Goal: Task Accomplishment & Management: Complete application form

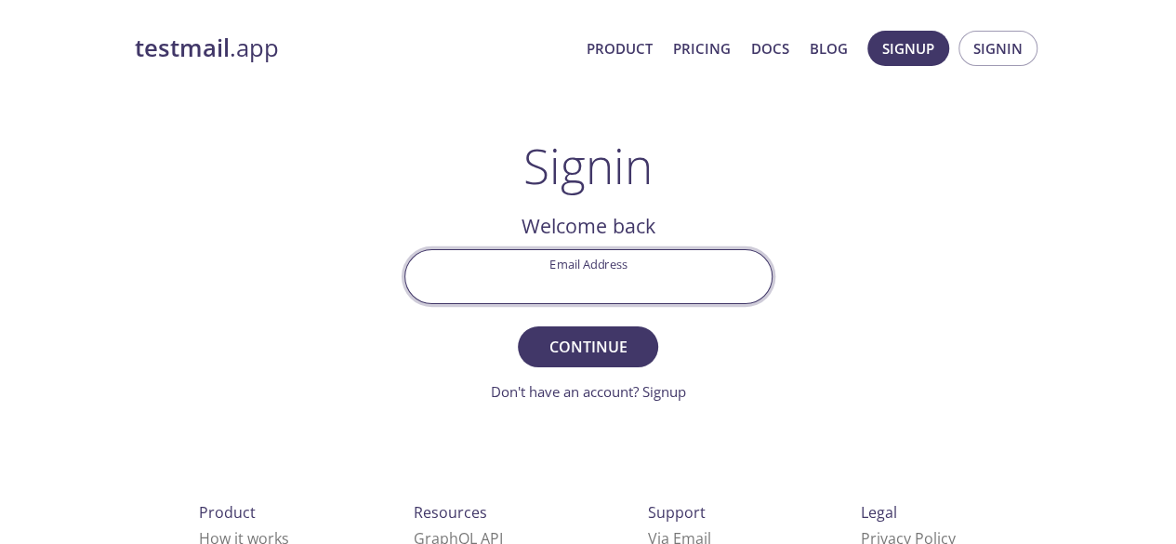
click at [590, 285] on input "Email Address" at bounding box center [588, 276] width 366 height 53
paste input "[EMAIL_ADDRESS][DOMAIN_NAME]"
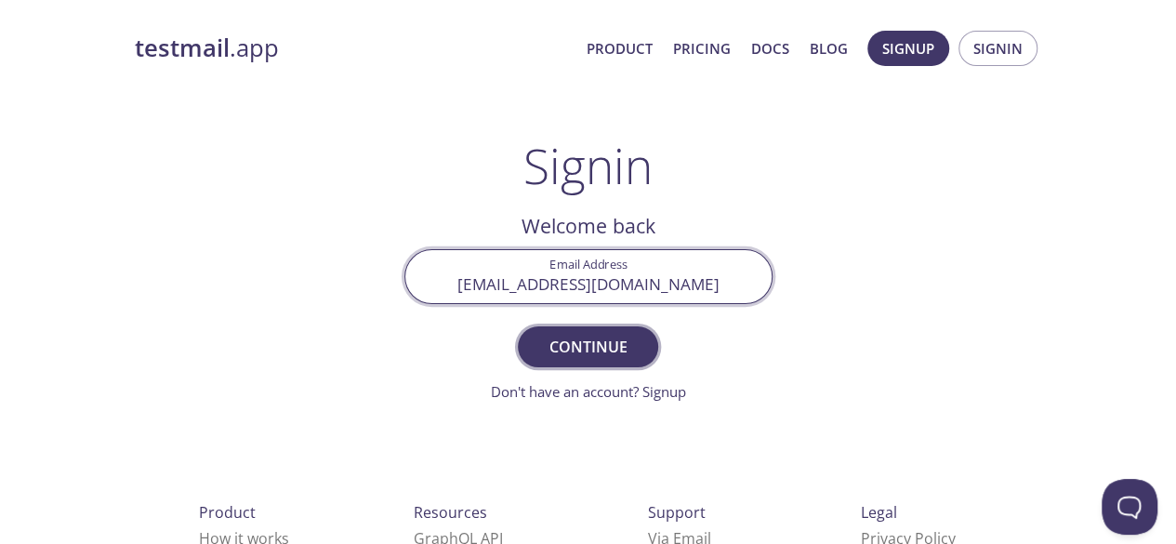
type input "[EMAIL_ADDRESS][DOMAIN_NAME]"
click at [614, 350] on span "Continue" at bounding box center [587, 347] width 99 height 26
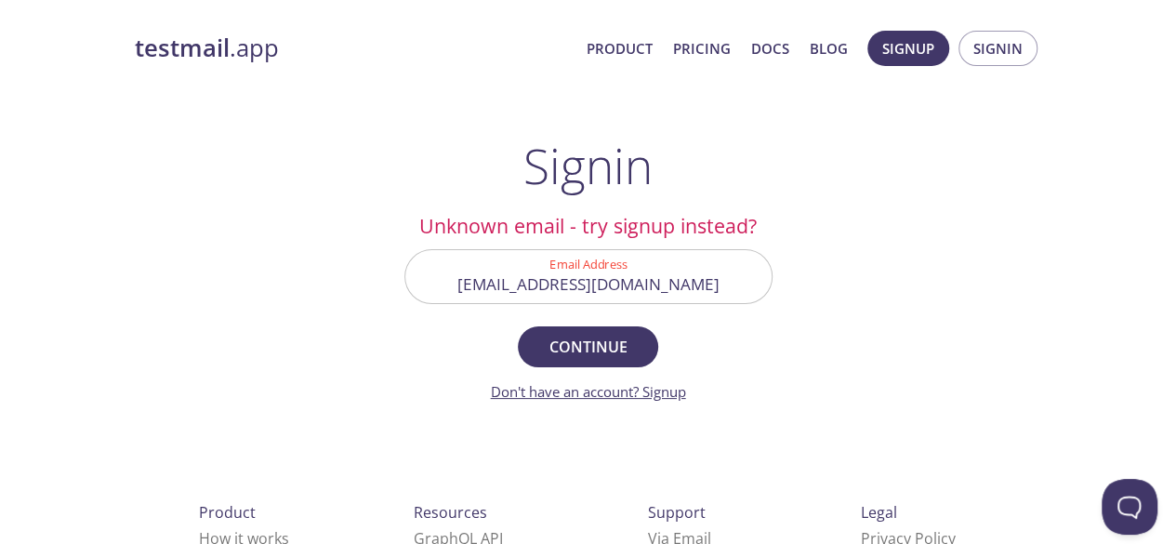
click at [675, 397] on link "Don't have an account? Signup" at bounding box center [588, 391] width 195 height 19
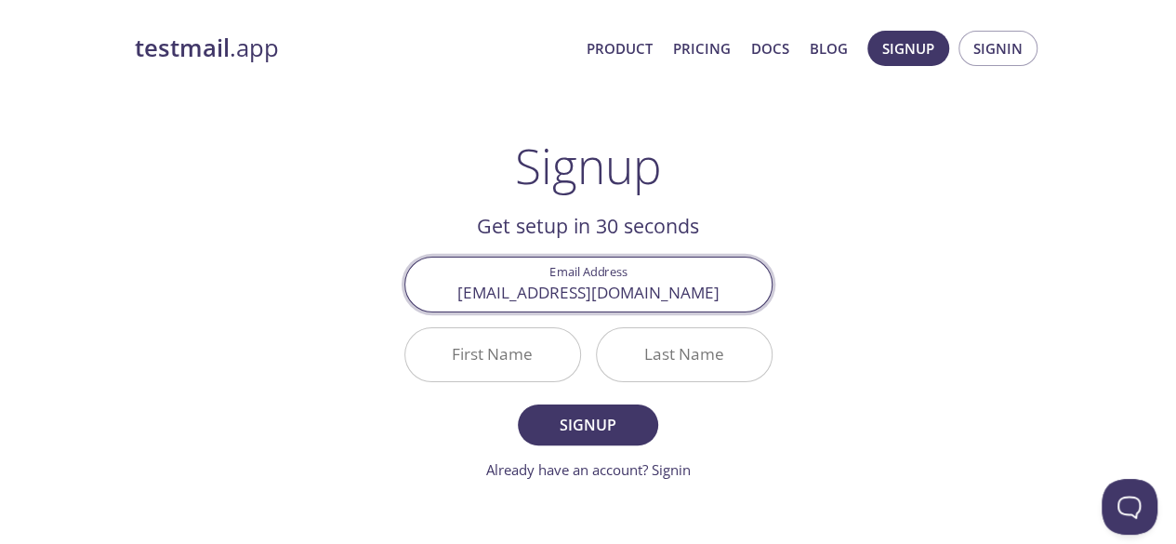
type input "[EMAIL_ADDRESS][DOMAIN_NAME]"
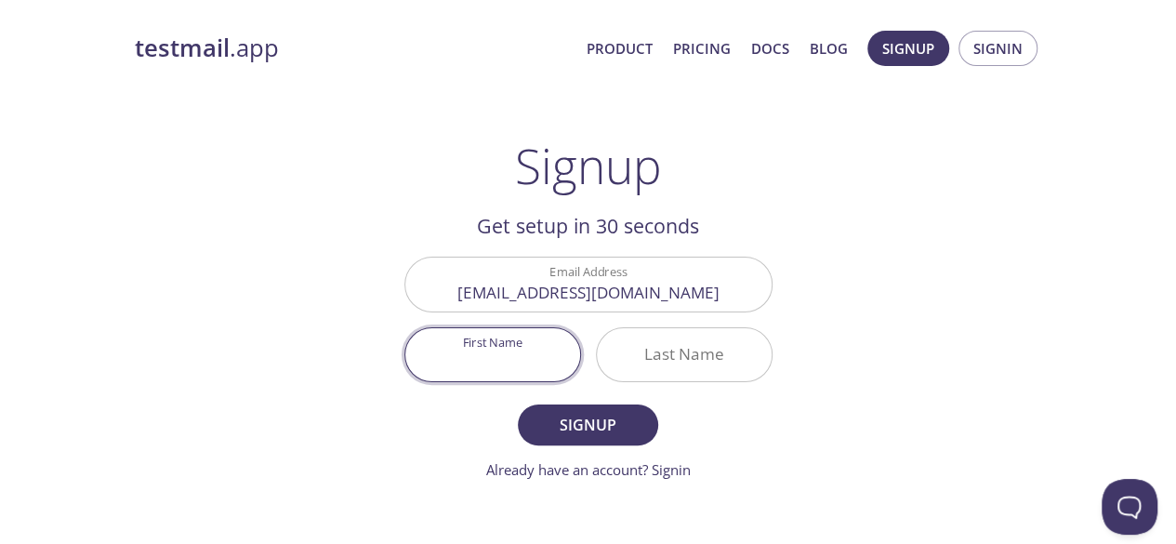
click at [444, 362] on input "First Name" at bounding box center [492, 354] width 175 height 53
type input "Owner"
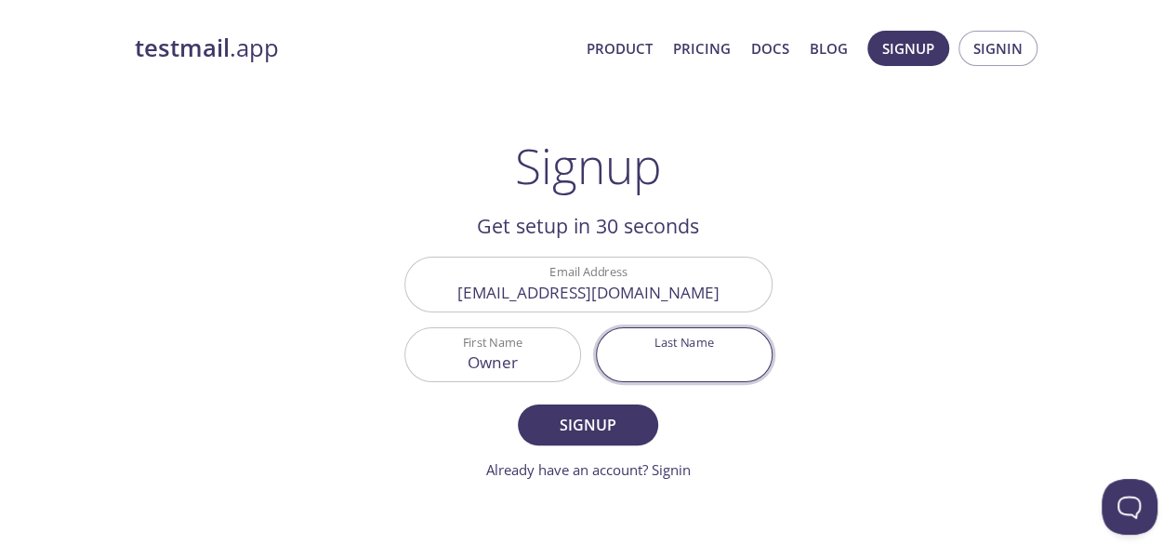
click at [751, 350] on input "Last Name" at bounding box center [684, 354] width 175 height 53
type input "team"
click at [601, 417] on span "Signup" at bounding box center [587, 425] width 99 height 26
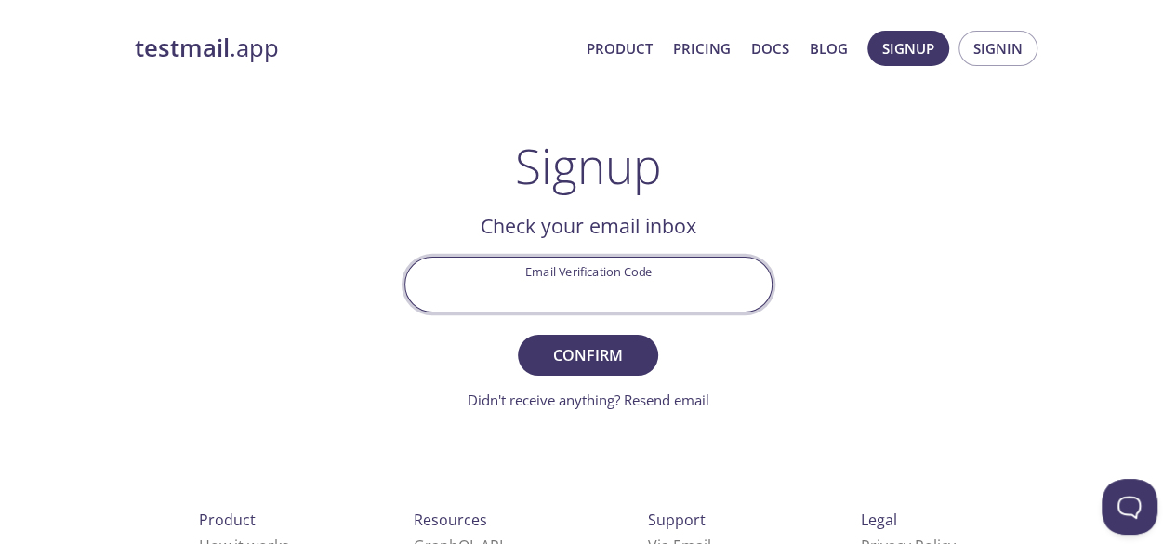
click at [557, 274] on input "Email Verification Code" at bounding box center [588, 284] width 366 height 53
paste input "UAD3K49"
type input "UAD3K49"
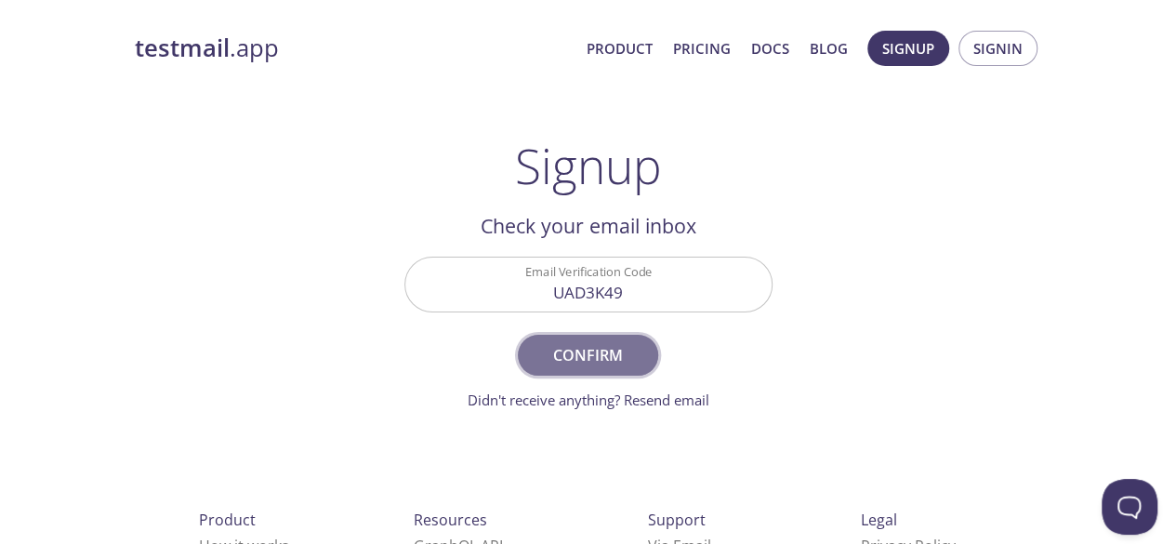
click at [574, 351] on span "Confirm" at bounding box center [587, 355] width 99 height 26
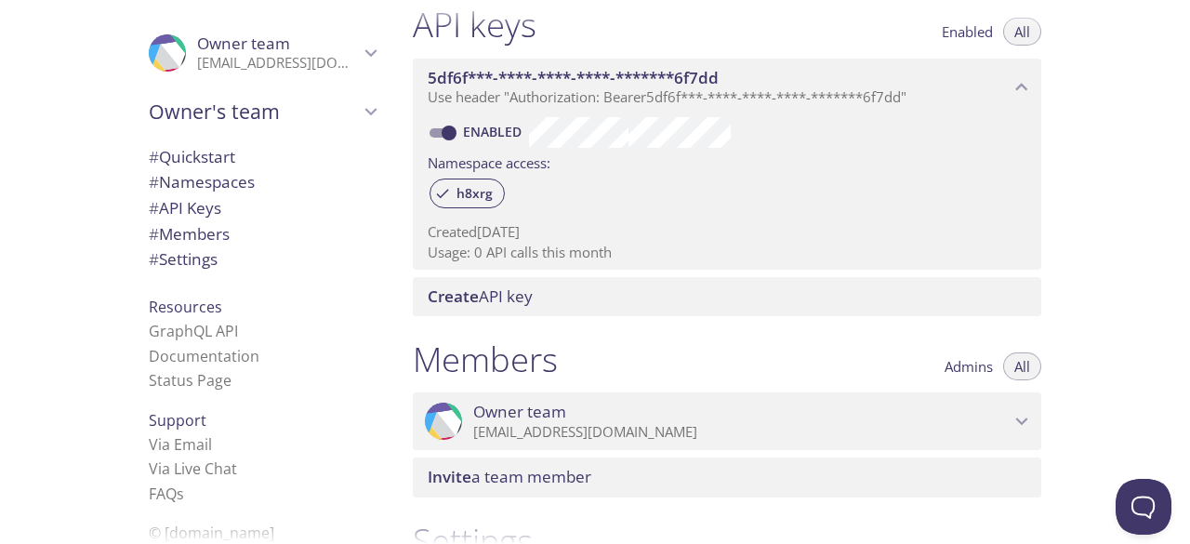
scroll to position [405, 0]
